Goal: Transaction & Acquisition: Purchase product/service

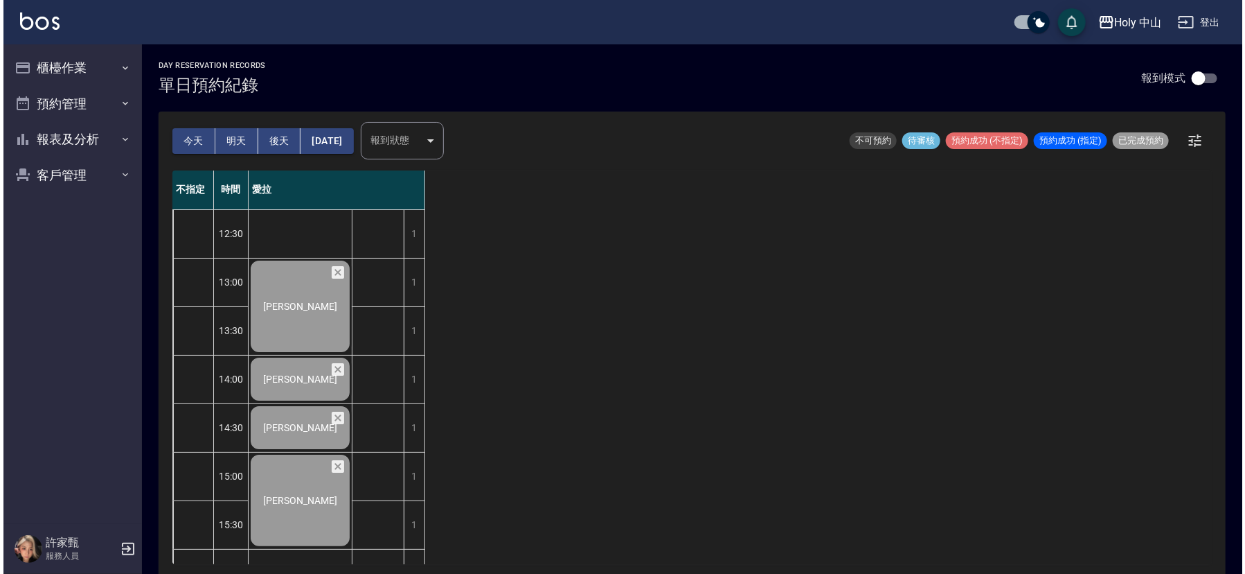
scroll to position [436, 0]
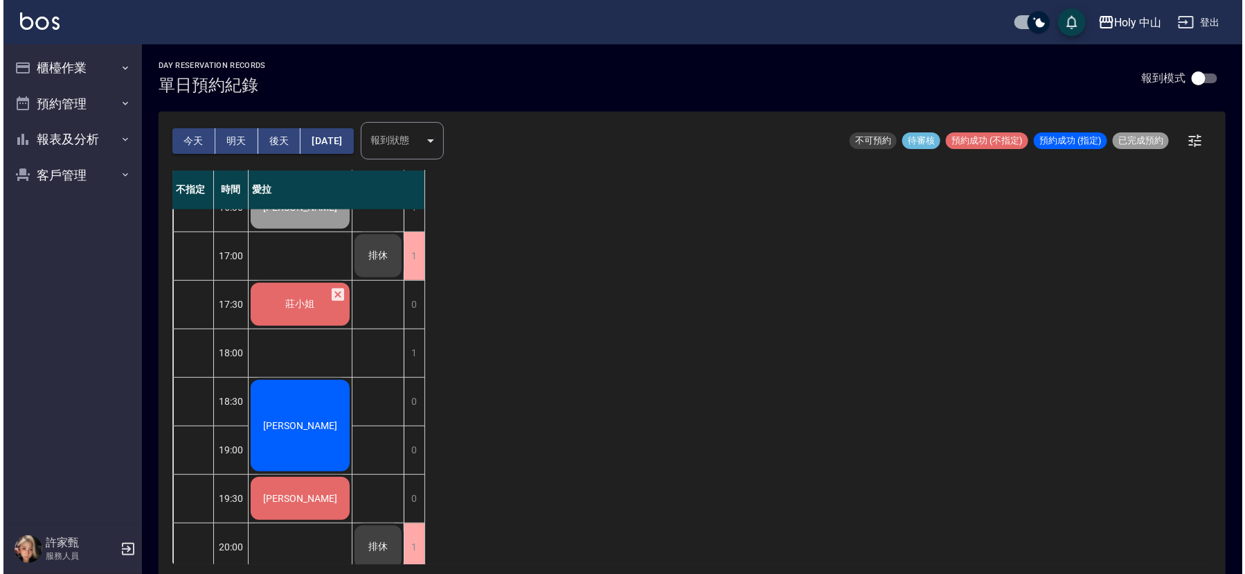
scroll to position [416, 0]
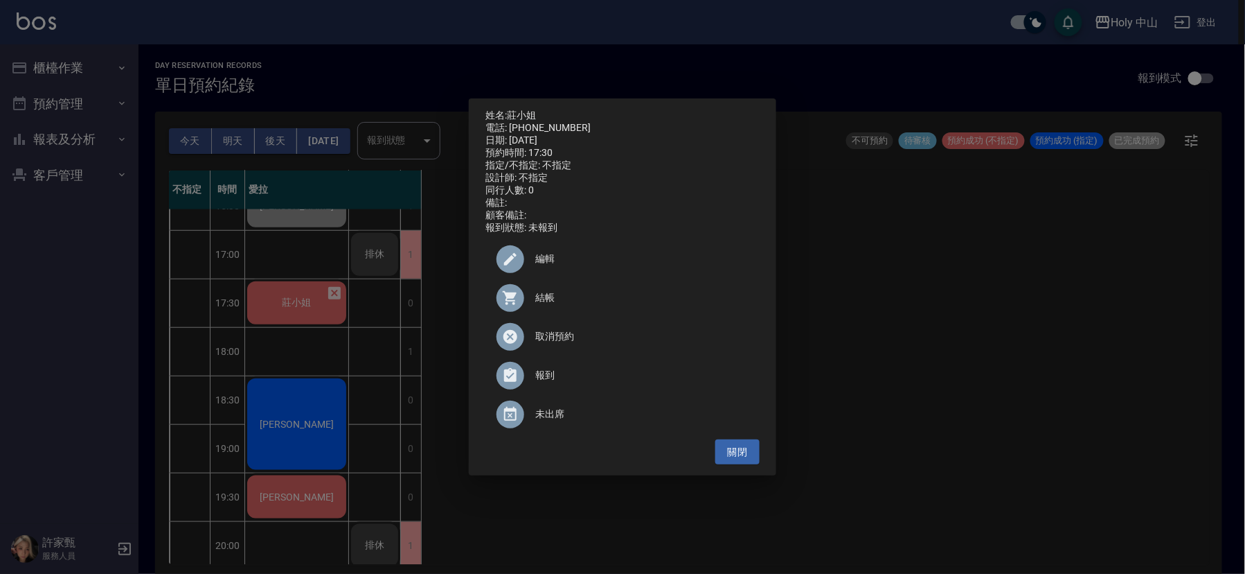
click at [544, 296] on span "結帳" at bounding box center [641, 297] width 213 height 15
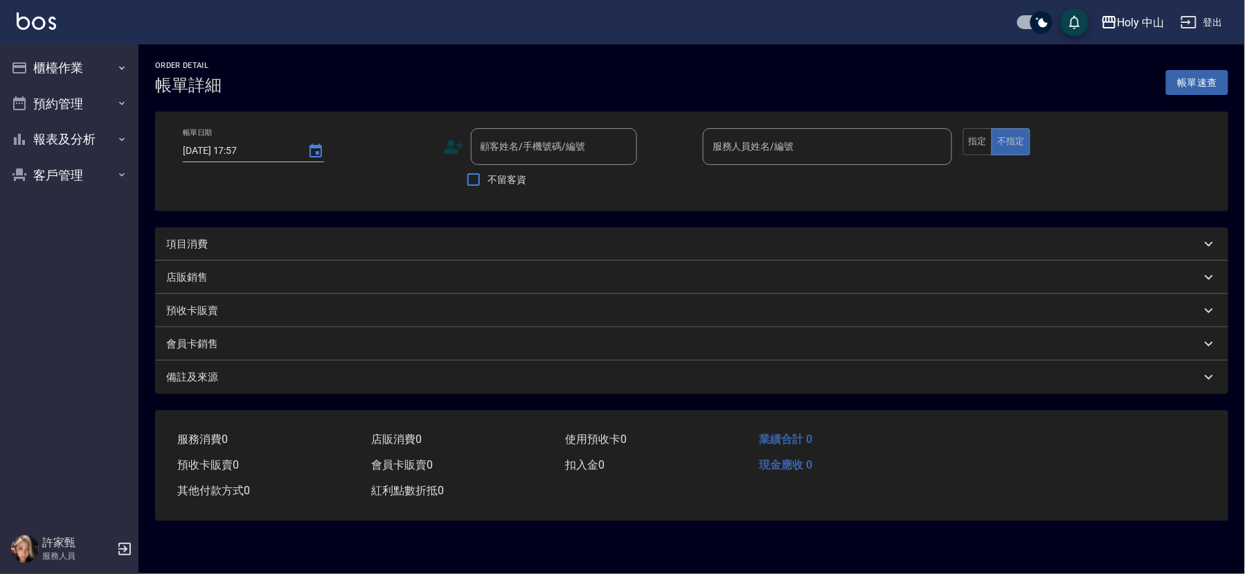
type input "[DATE] 17:30"
type input "愛拉(無代號)"
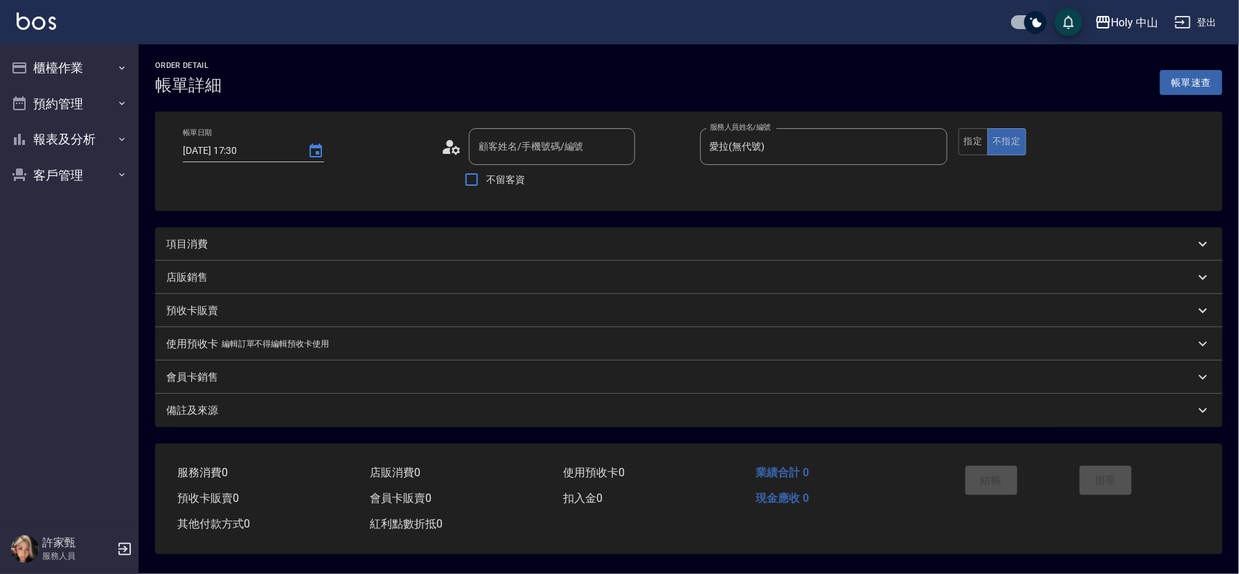
click at [434, 239] on div "項目消費" at bounding box center [680, 244] width 1029 height 15
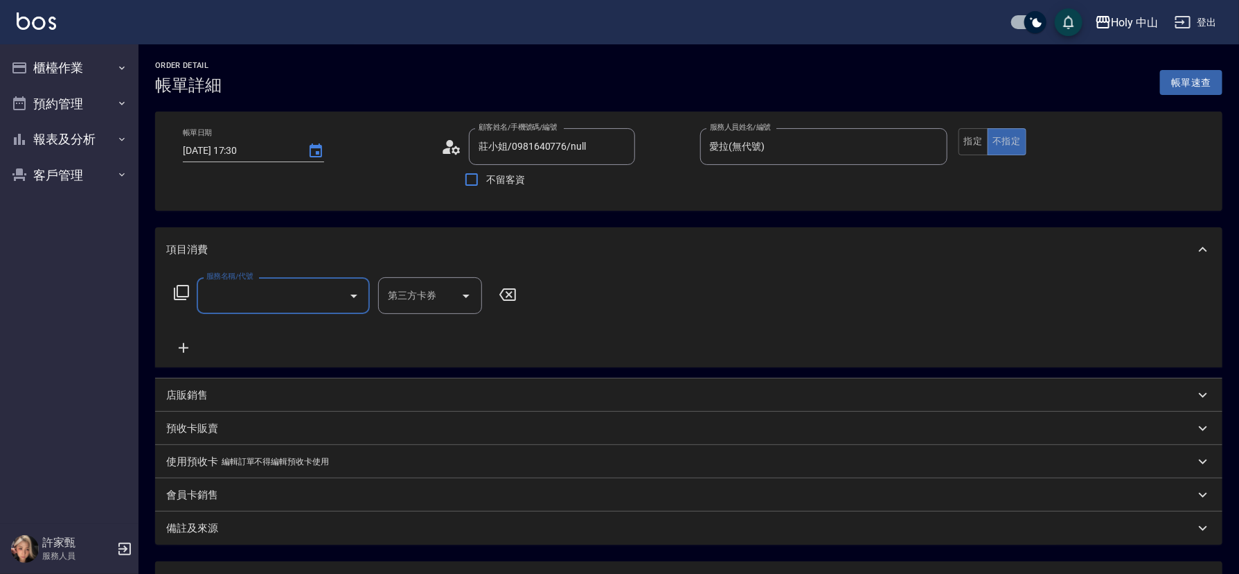
type input "莊小姐/0981640776/null"
click at [310, 293] on input "服務名稱/代號" at bounding box center [273, 295] width 140 height 24
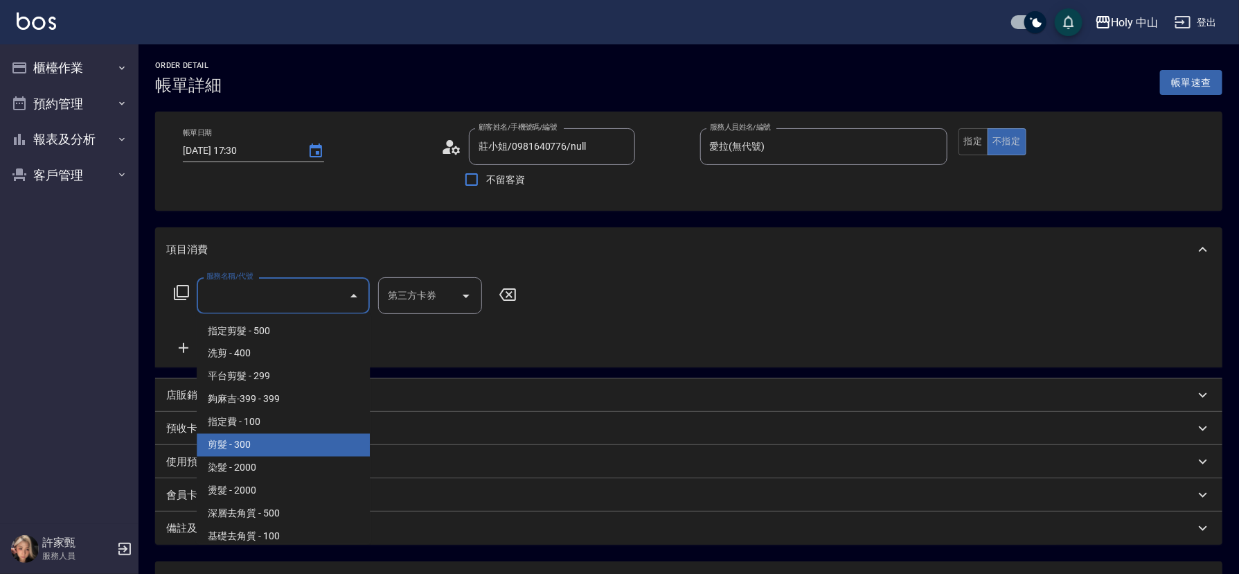
click at [294, 450] on span "剪髮 - 300" at bounding box center [283, 445] width 173 height 23
type input "剪髮(C02)"
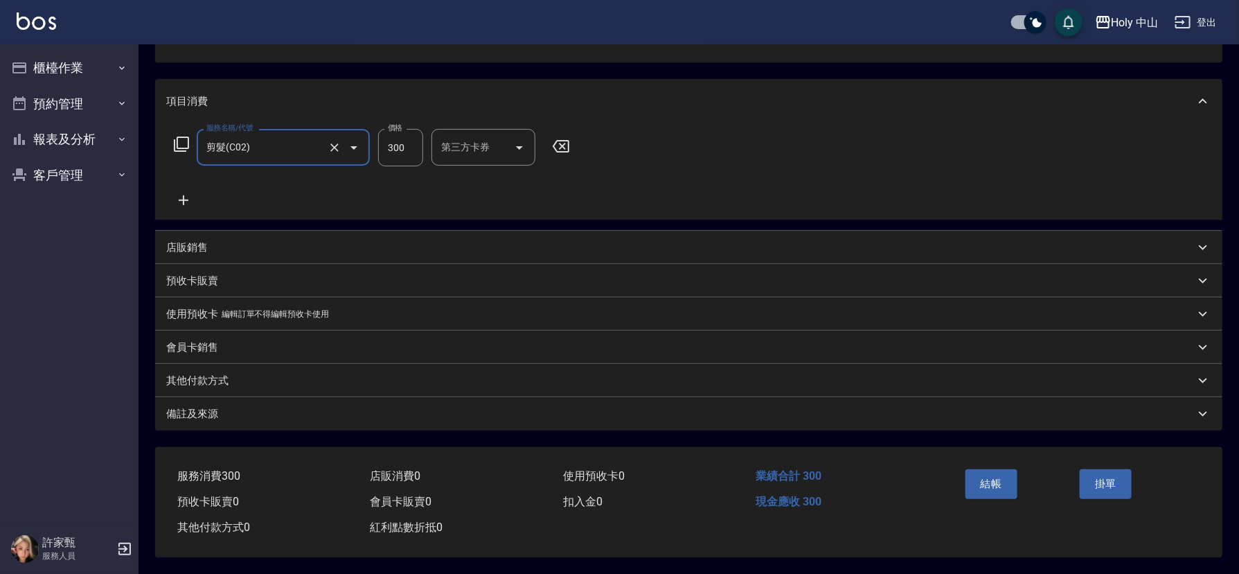
scroll to position [153, 0]
click at [351, 411] on div "備註及來源" at bounding box center [680, 414] width 1029 height 15
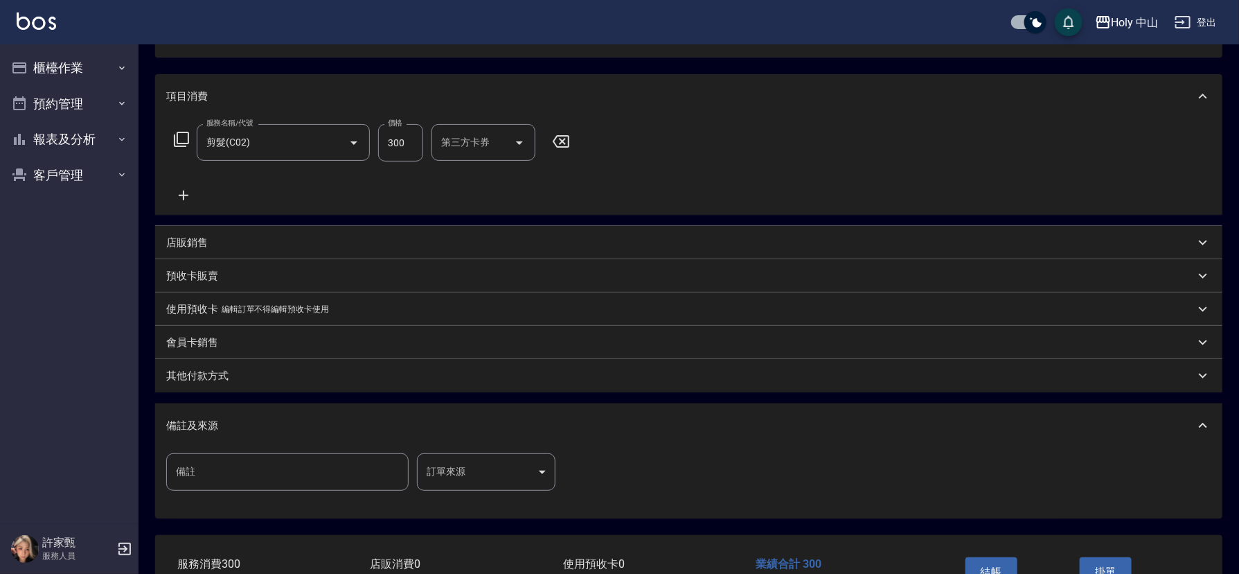
click at [454, 475] on body "Holy 中山 登出 櫃檯作業 打帳單 帳單列表 營業儀表板 現場電腦打卡 預約管理 預約管理 單日預約紀錄 單週預約紀錄 報表及分析 報表目錄 店家日報表 …" at bounding box center [619, 254] width 1239 height 815
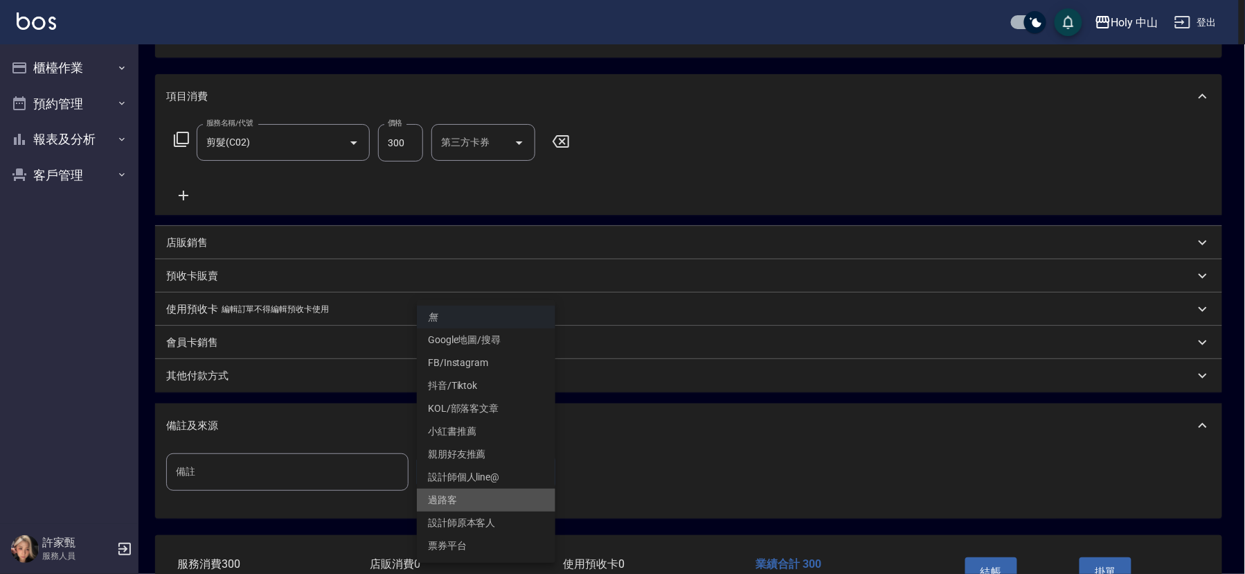
click at [466, 496] on li "過路客" at bounding box center [486, 499] width 139 height 23
type input "過路客"
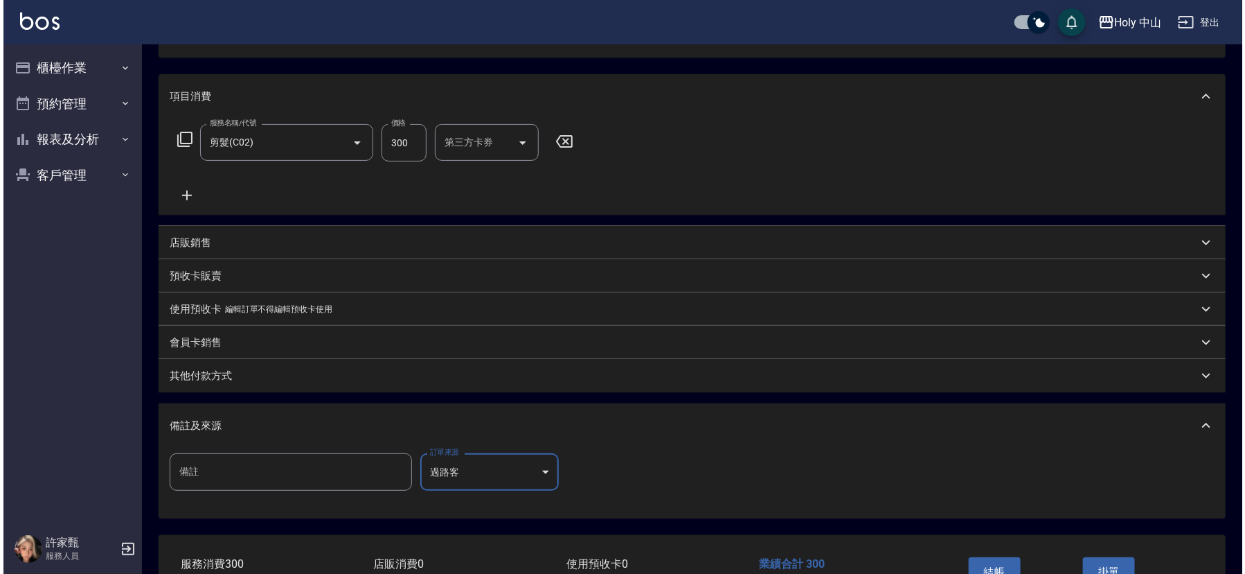
scroll to position [246, 0]
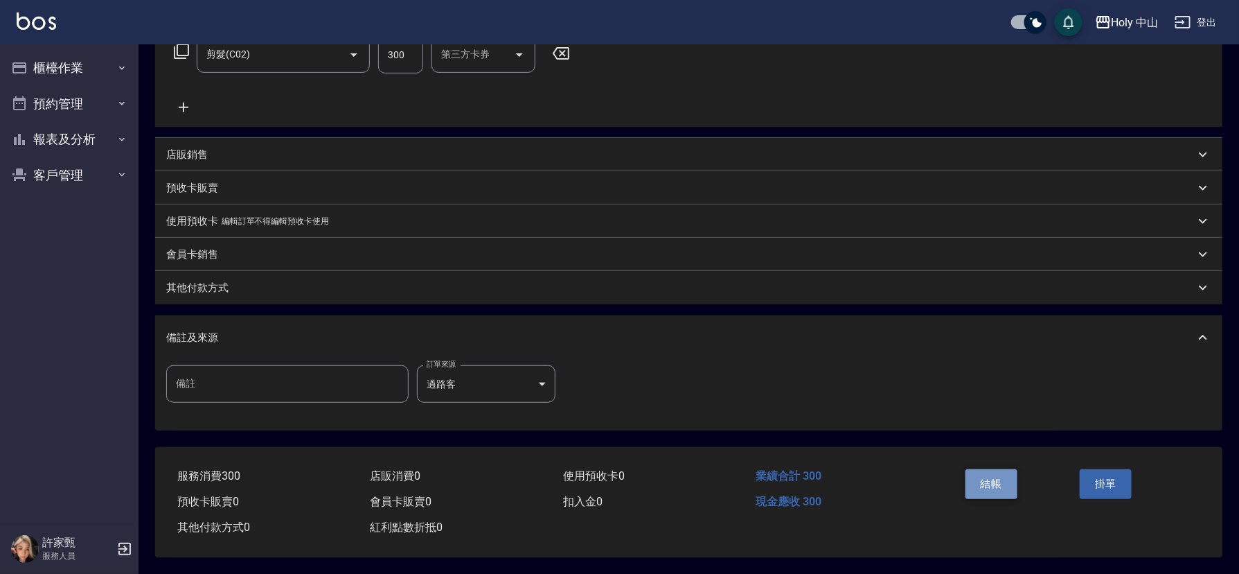
click at [1000, 478] on button "結帳" at bounding box center [992, 483] width 52 height 29
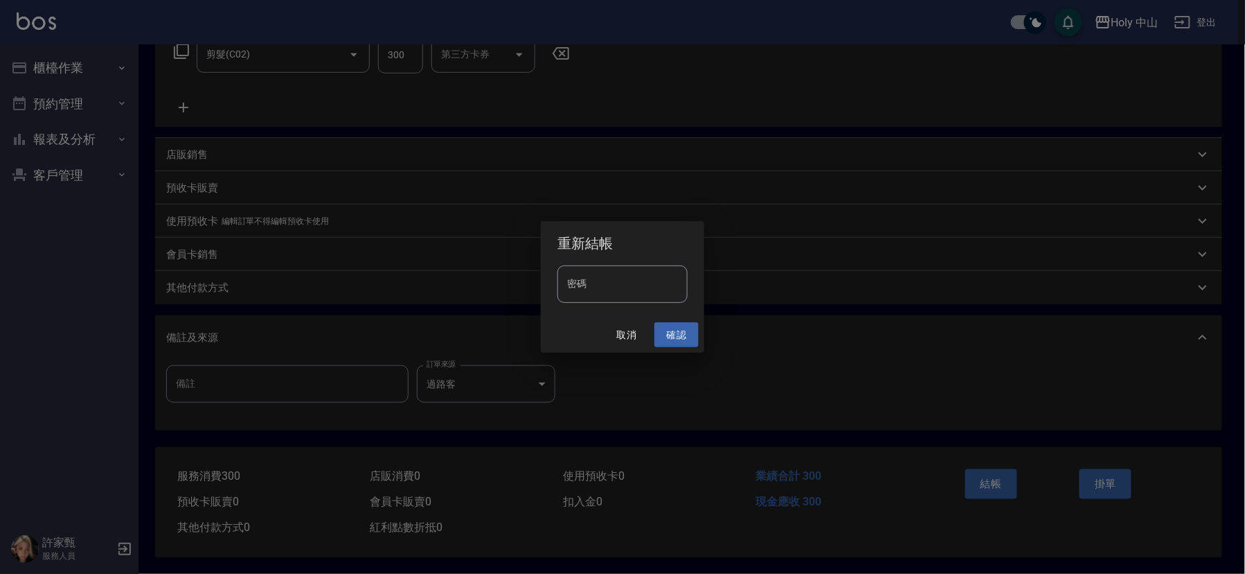
click at [688, 330] on button "確認" at bounding box center [677, 335] width 44 height 26
